Goal: Task Accomplishment & Management: Manage account settings

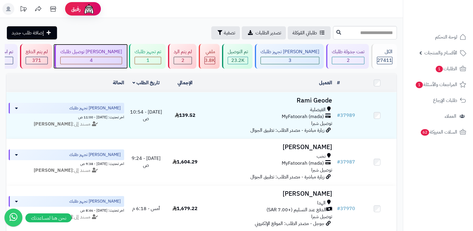
click at [107, 61] on div "4" at bounding box center [91, 60] width 61 height 7
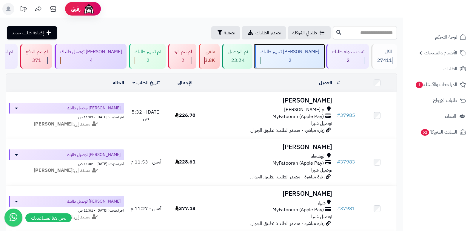
click at [290, 56] on div "جاري تجهيز طلبك 2" at bounding box center [289, 56] width 69 height 25
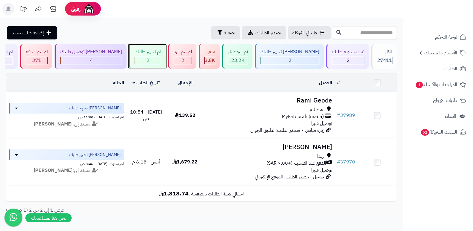
click at [161, 50] on div "تم تجهيز طلبك" at bounding box center [148, 51] width 27 height 7
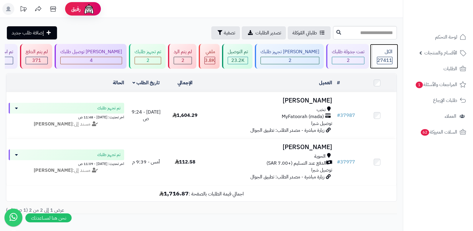
click at [389, 64] on div "الكل 27411" at bounding box center [384, 56] width 26 height 25
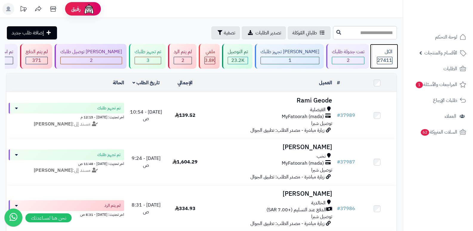
click at [379, 60] on span "27411" at bounding box center [384, 60] width 15 height 7
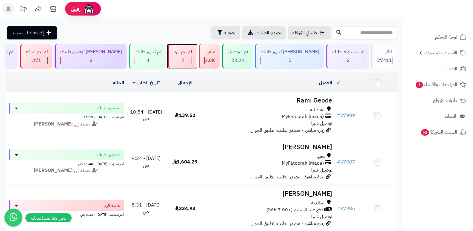
click at [184, 61] on span "2" at bounding box center [182, 60] width 3 height 7
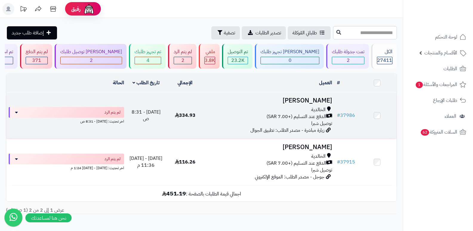
click at [316, 99] on h3 "[PERSON_NAME]" at bounding box center [269, 100] width 125 height 7
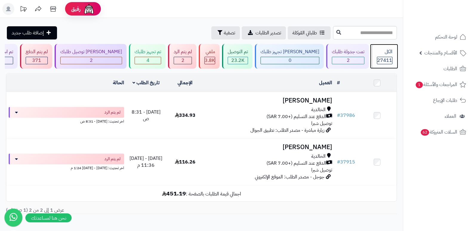
click at [389, 53] on div "الكل" at bounding box center [385, 51] width 16 height 7
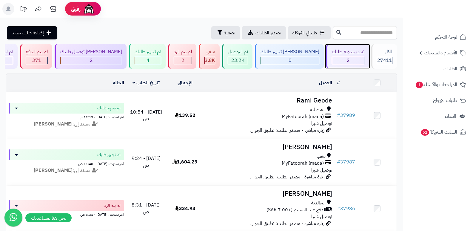
click at [345, 51] on div "تمت جدولة طلبك" at bounding box center [348, 51] width 33 height 7
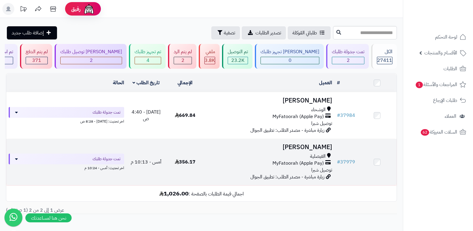
click at [310, 146] on h3 "[PERSON_NAME]" at bounding box center [269, 146] width 125 height 7
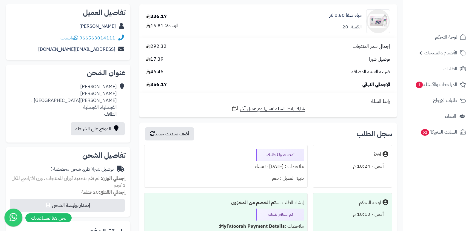
scroll to position [119, 0]
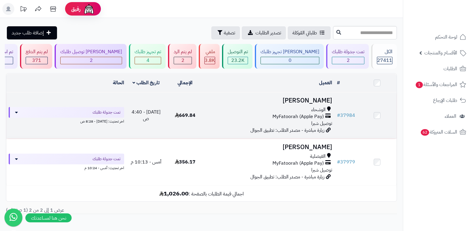
click at [317, 101] on h3 "محمد الثبيتي" at bounding box center [269, 100] width 125 height 7
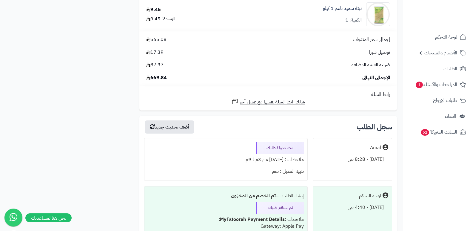
scroll to position [1098, 0]
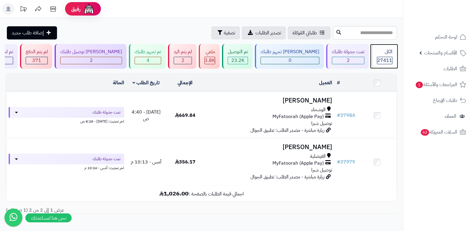
click at [380, 54] on div "الكل" at bounding box center [385, 51] width 16 height 7
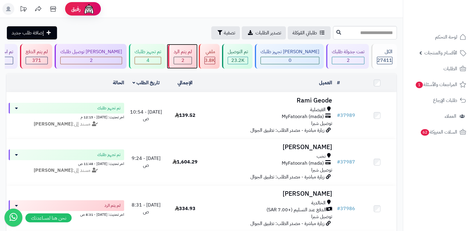
click at [184, 60] on span "2" at bounding box center [182, 60] width 3 height 7
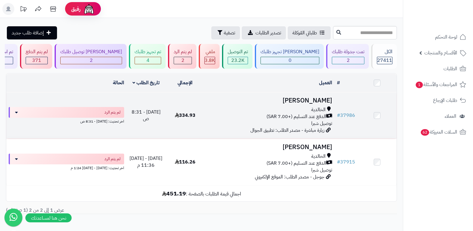
click at [315, 97] on h3 "[PERSON_NAME]" at bounding box center [269, 100] width 125 height 7
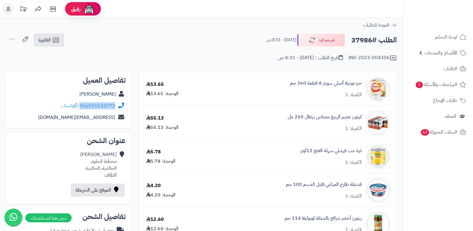
drag, startPoint x: 80, startPoint y: 104, endPoint x: 130, endPoint y: 106, distance: 49.8
click at [130, 106] on div "تفاصيل العميل [PERSON_NAME] 966555533773 واتساب [EMAIL_ADDRESS][DOMAIN_NAME]" at bounding box center [68, 100] width 124 height 56
copy div "966555533773"
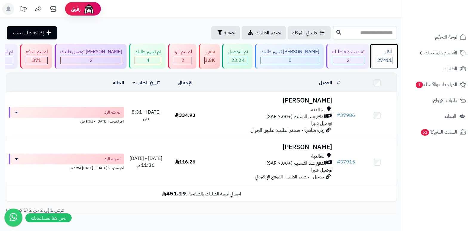
click at [384, 59] on span "27411" at bounding box center [384, 60] width 15 height 7
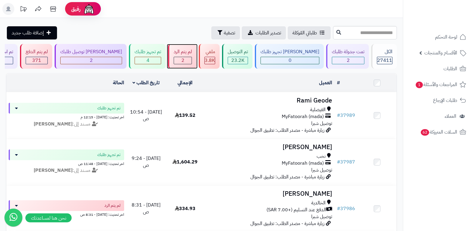
click at [190, 54] on div "لم يتم الرد" at bounding box center [183, 51] width 18 height 7
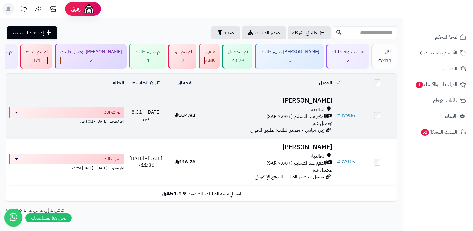
click at [312, 98] on h3 "[PERSON_NAME]" at bounding box center [269, 100] width 125 height 7
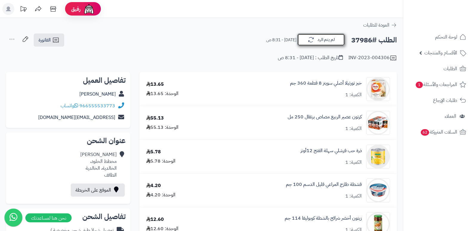
click at [326, 37] on button "لم يتم الرد" at bounding box center [321, 39] width 48 height 13
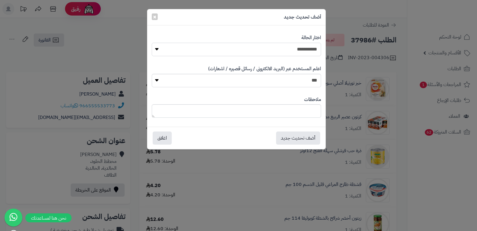
click at [320, 51] on select "**********" at bounding box center [236, 49] width 169 height 13
select select "*"
click at [152, 43] on select "**********" at bounding box center [236, 49] width 169 height 13
click at [299, 113] on textarea at bounding box center [236, 110] width 169 height 13
type textarea "**********"
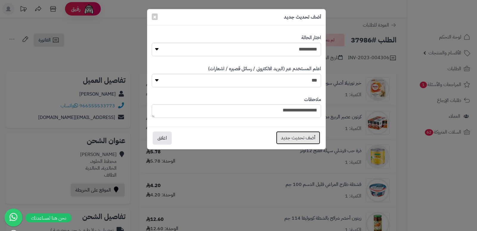
click at [290, 138] on button "أضف تحديث جديد" at bounding box center [298, 137] width 44 height 13
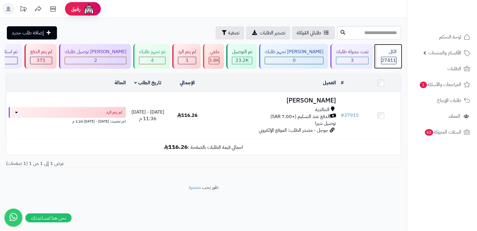
click at [385, 60] on span "27411" at bounding box center [388, 60] width 15 height 7
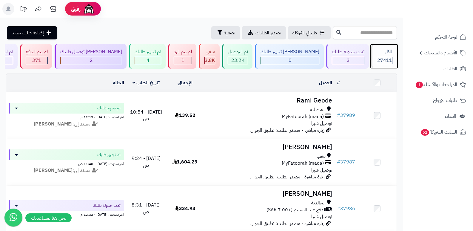
click at [384, 60] on span "27411" at bounding box center [384, 60] width 15 height 7
click at [385, 53] on div "الكل" at bounding box center [385, 51] width 16 height 7
drag, startPoint x: 0, startPoint y: 0, endPoint x: 385, endPoint y: 53, distance: 389.0
click at [385, 53] on div "الكل" at bounding box center [385, 51] width 16 height 7
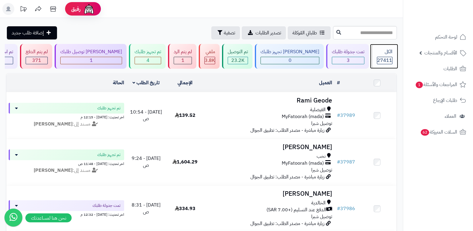
click at [390, 51] on div "الكل" at bounding box center [385, 51] width 16 height 7
click at [394, 56] on div "الكل 27411" at bounding box center [384, 56] width 26 height 25
click at [389, 60] on span "27411" at bounding box center [384, 60] width 15 height 7
